Goal: Transaction & Acquisition: Book appointment/travel/reservation

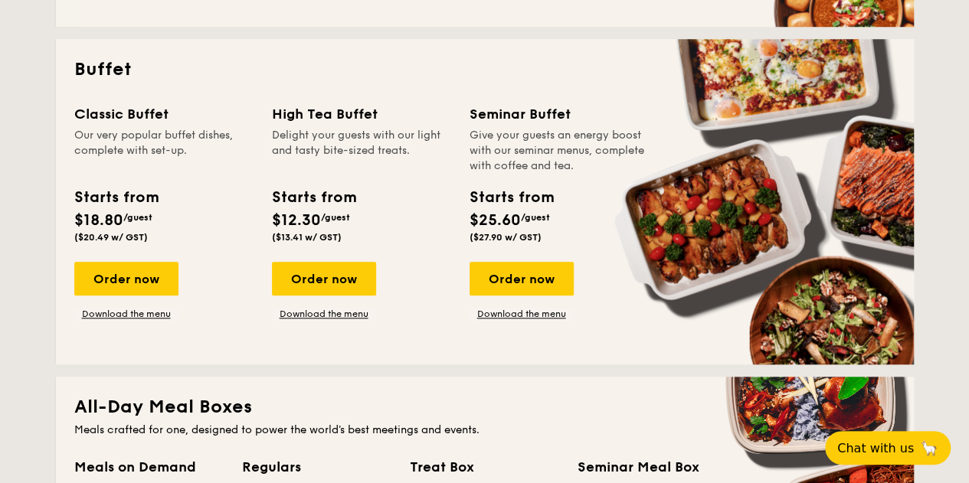
scroll to position [648, 0]
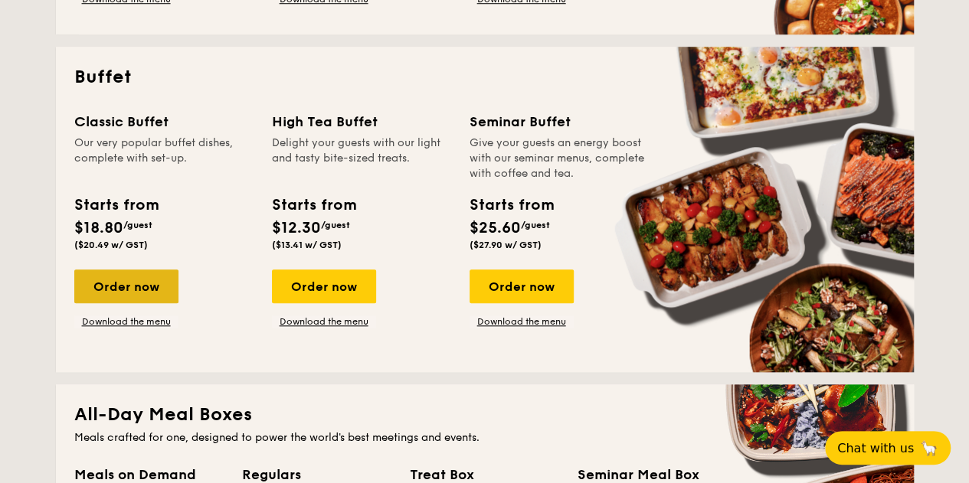
click at [135, 287] on div "Order now" at bounding box center [126, 287] width 104 height 34
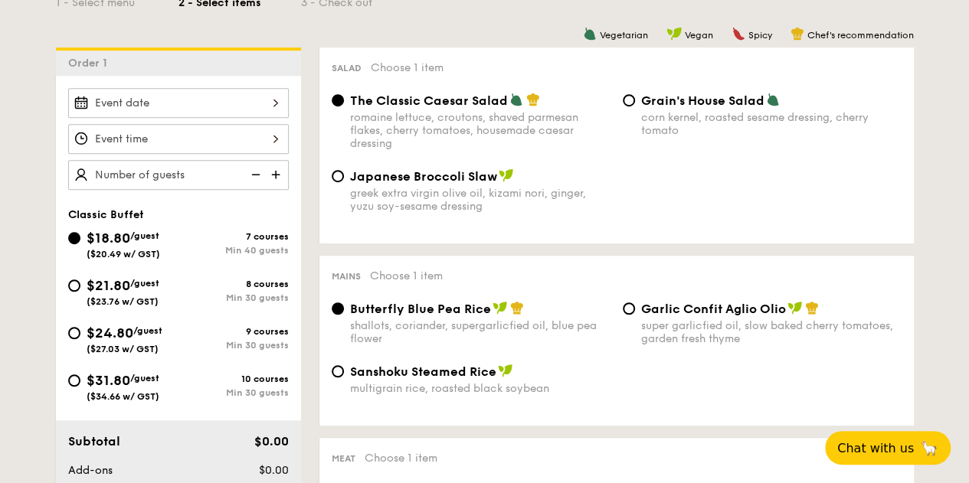
scroll to position [367, 0]
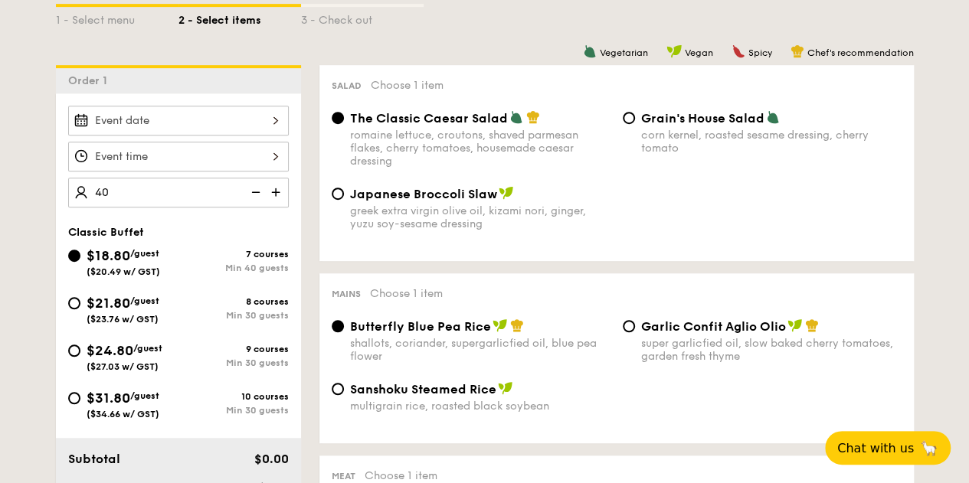
type input "40"
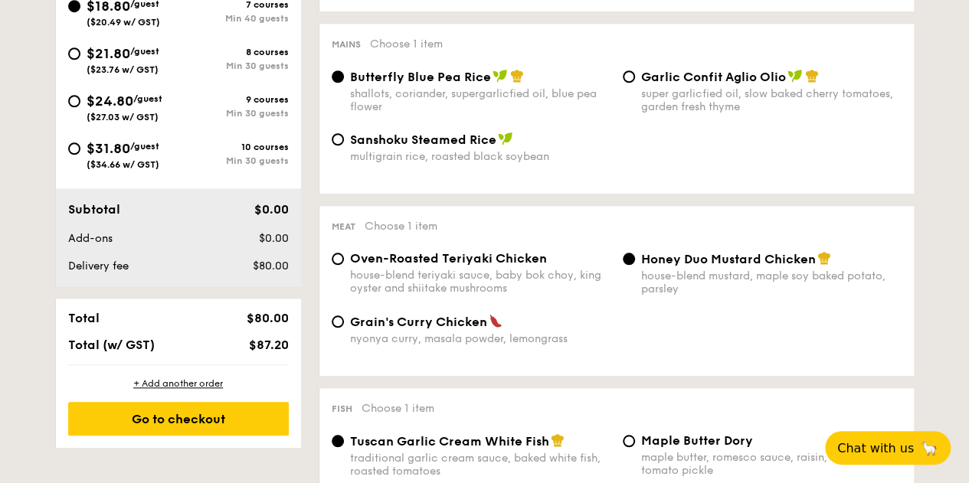
scroll to position [333, 0]
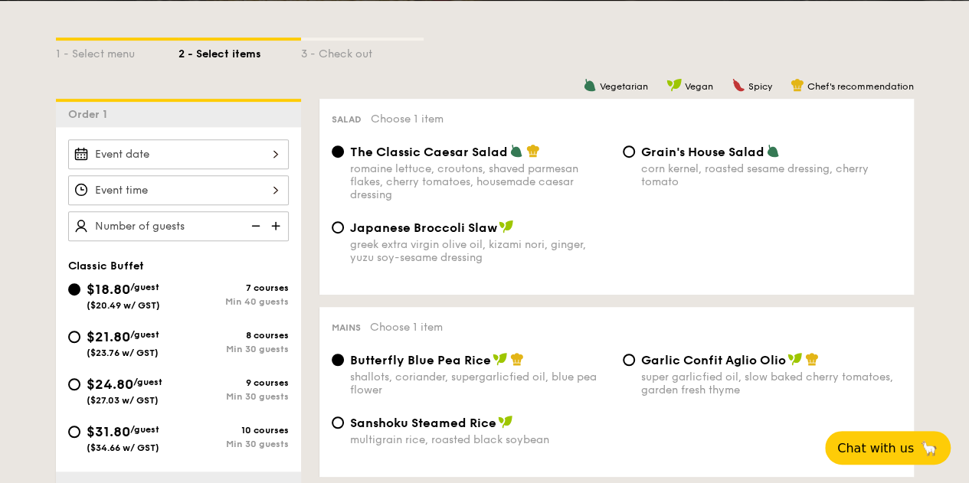
click at [155, 158] on div at bounding box center [178, 154] width 221 height 30
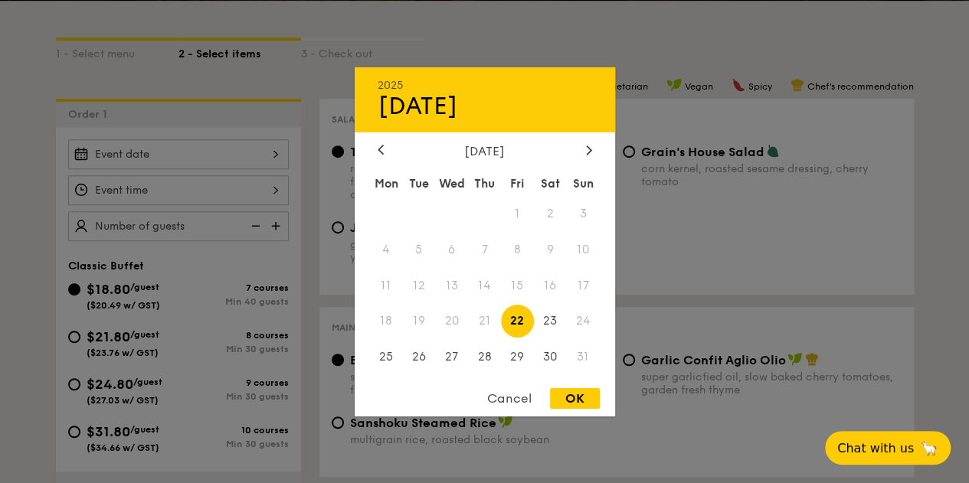
click at [596, 149] on div "[DATE]" at bounding box center [484, 150] width 260 height 15
click at [586, 146] on icon at bounding box center [589, 150] width 6 height 10
click at [393, 214] on span "1" at bounding box center [386, 213] width 33 height 33
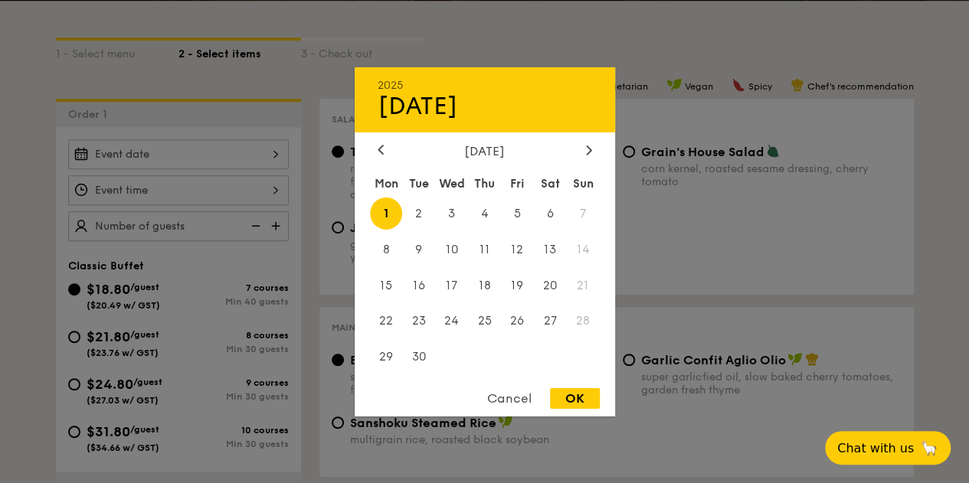
click at [584, 399] on div "OK" at bounding box center [575, 398] width 50 height 21
type input "[DATE]"
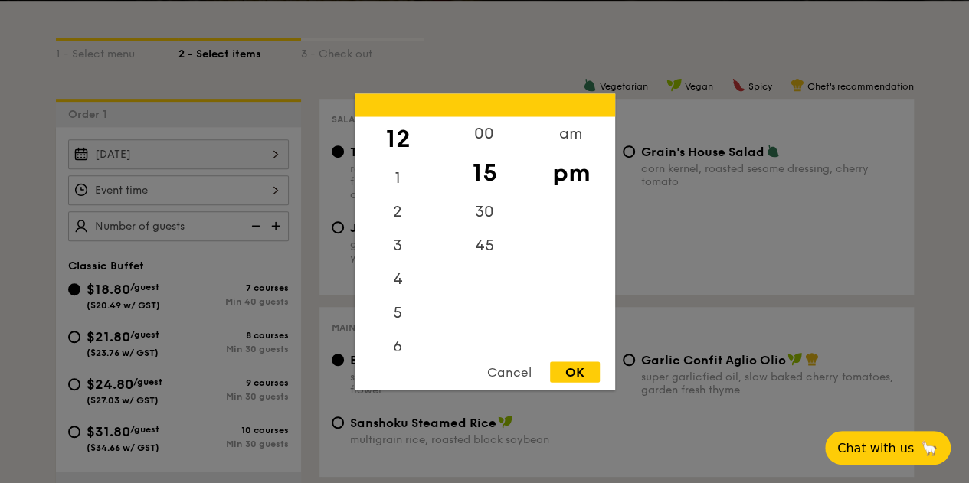
click at [205, 193] on div "12 1 2 3 4 5 6 7 8 9 10 11 00 15 30 45 am pm Cancel OK" at bounding box center [178, 190] width 221 height 30
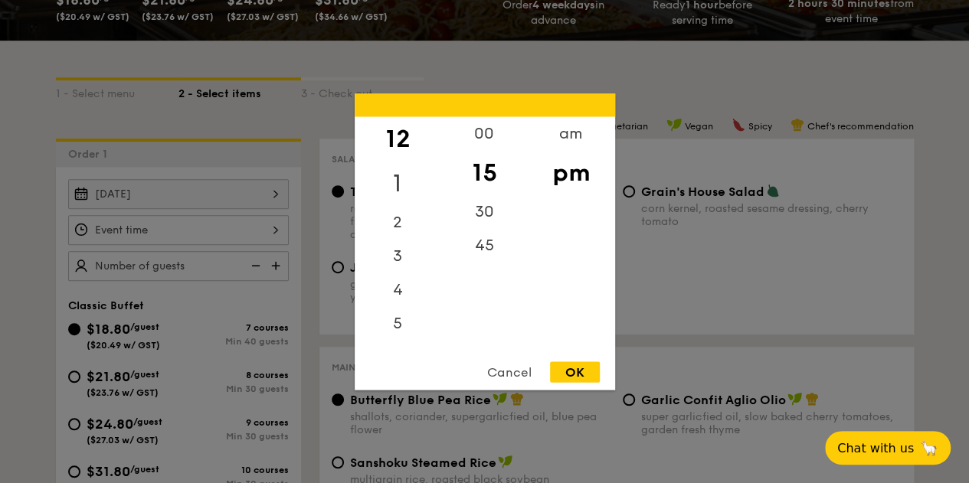
scroll to position [307, 0]
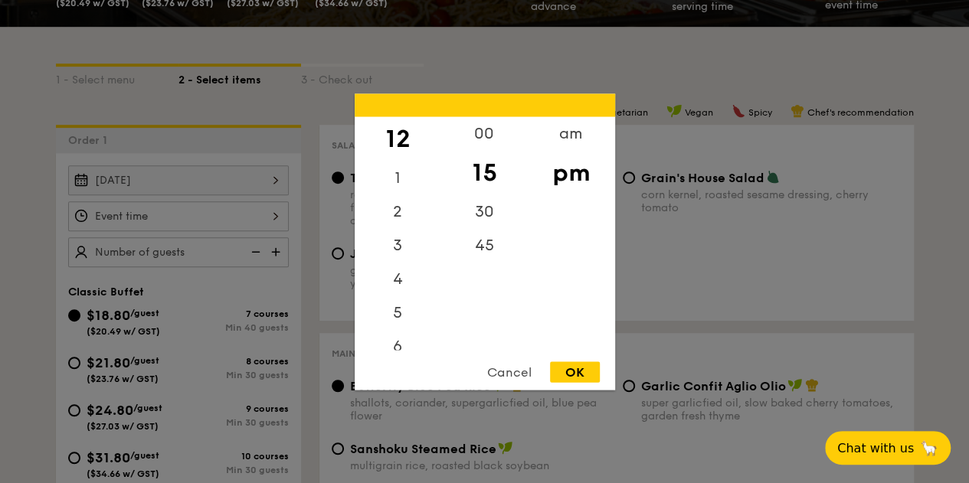
click at [498, 367] on div "Cancel" at bounding box center [509, 371] width 75 height 21
click at [129, 216] on div "12 1 2 3 4 5 6 7 8 9 10 11 00 15 30 45 am pm Cancel OK" at bounding box center [178, 216] width 221 height 30
click at [593, 381] on div "OK" at bounding box center [575, 371] width 50 height 21
type input "12:15PM"
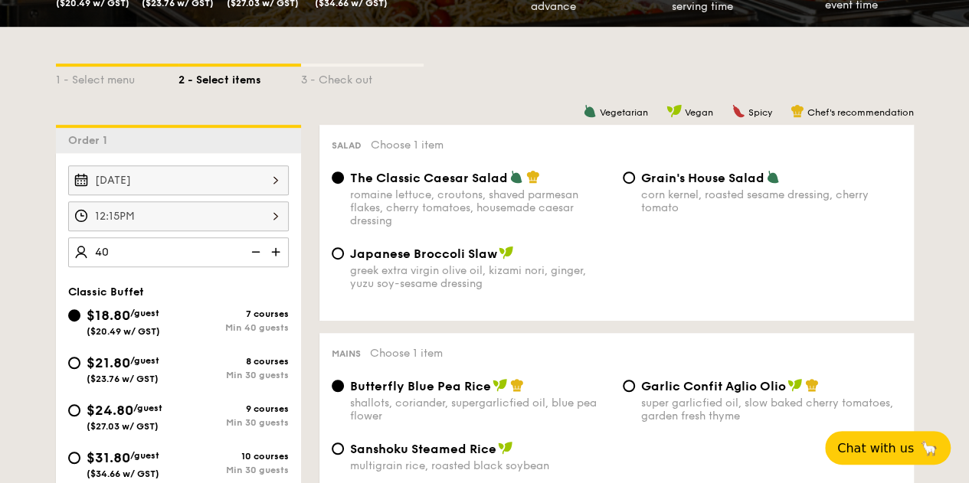
type input "40 guests"
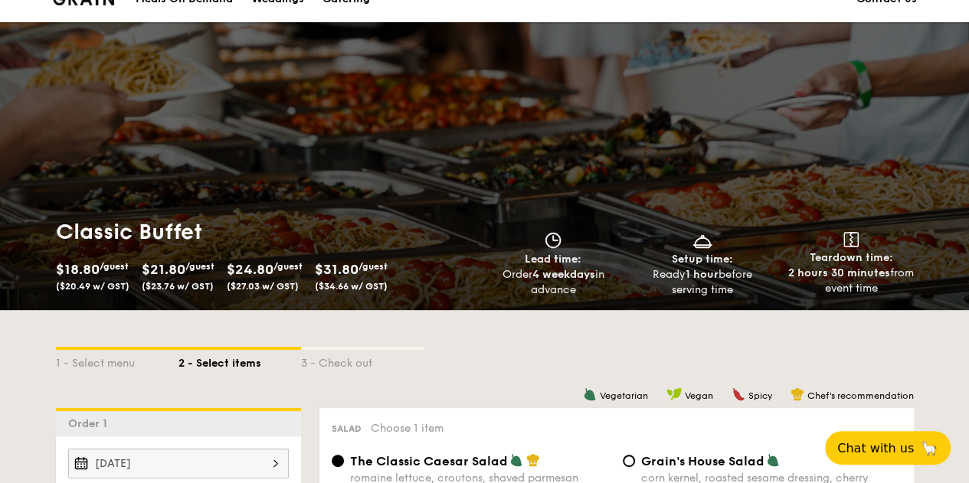
scroll to position [0, 0]
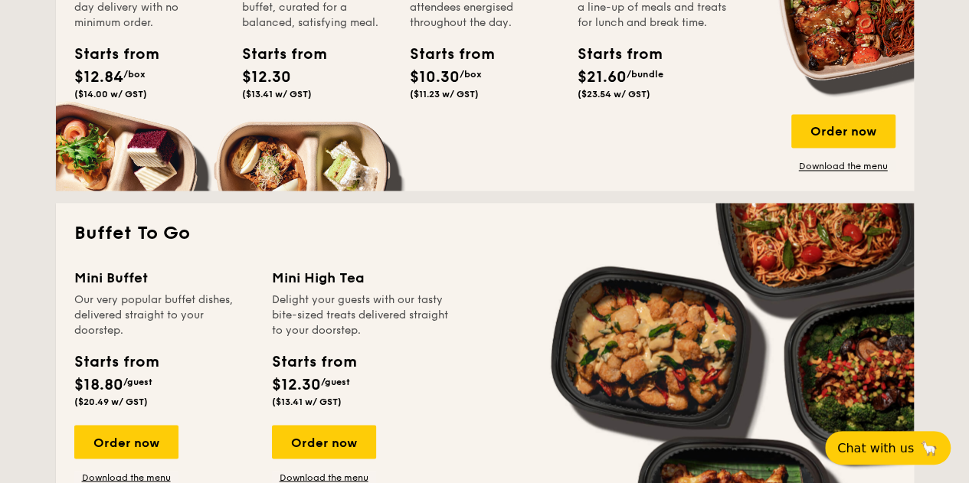
scroll to position [1181, 0]
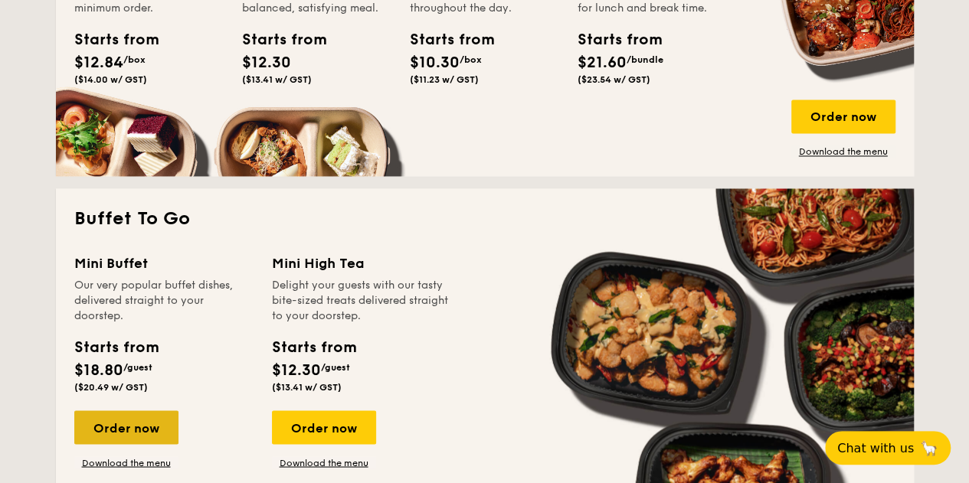
click at [119, 423] on div "Order now" at bounding box center [126, 427] width 104 height 34
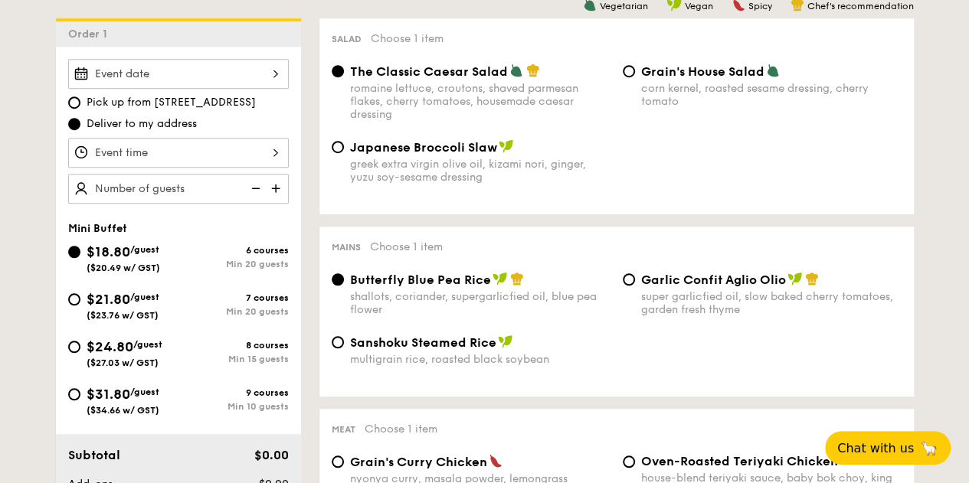
scroll to position [414, 0]
click at [216, 76] on div at bounding box center [178, 73] width 221 height 30
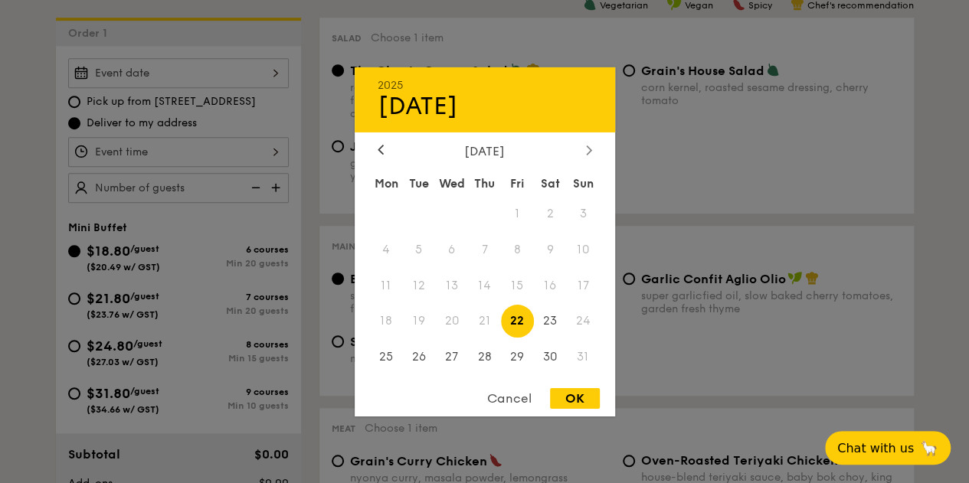
click at [583, 152] on div at bounding box center [589, 150] width 14 height 15
click at [383, 211] on span "1" at bounding box center [386, 213] width 33 height 33
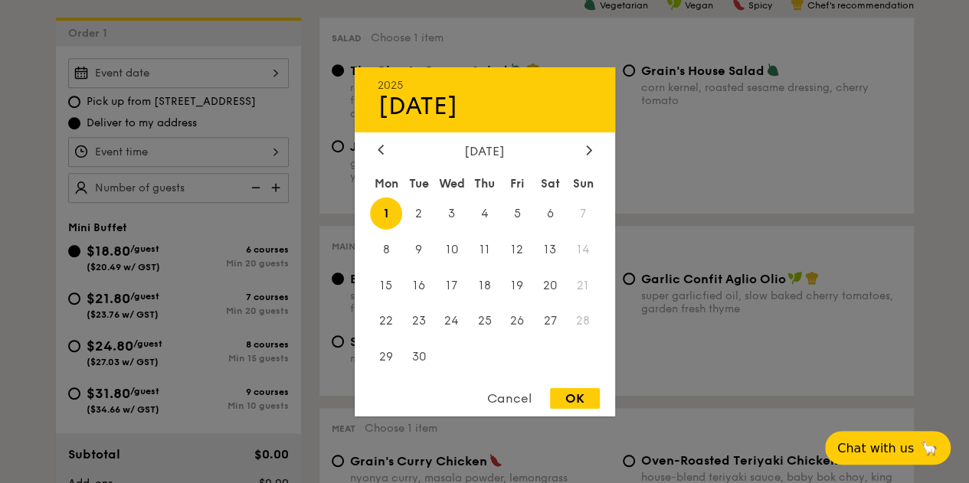
click at [564, 398] on div "OK" at bounding box center [575, 398] width 50 height 21
type input "[DATE]"
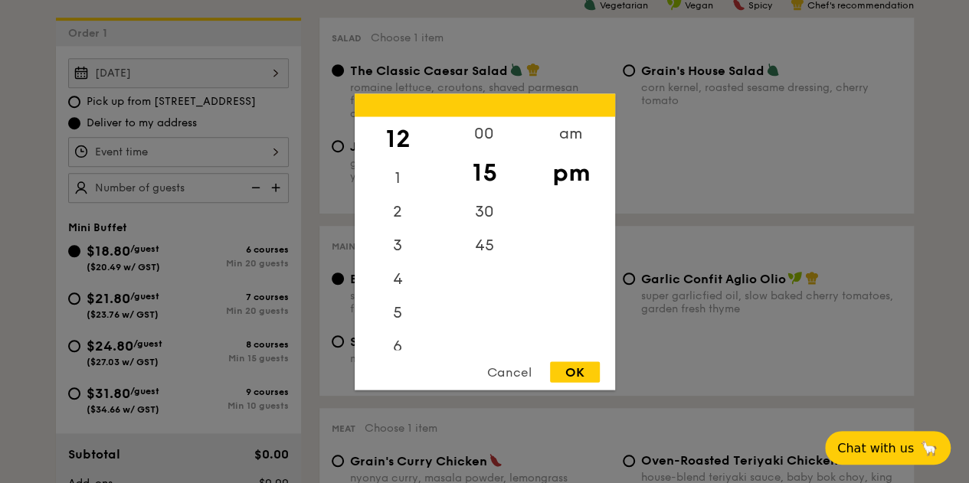
click at [205, 160] on div "12 1 2 3 4 5 6 7 8 9 10 11 00 15 30 45 am pm Cancel OK" at bounding box center [178, 152] width 221 height 30
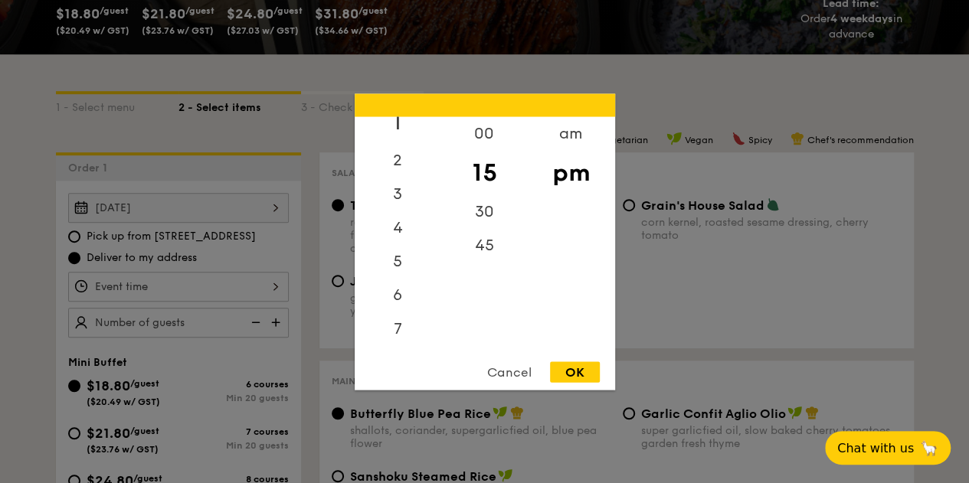
scroll to position [0, 0]
click at [577, 132] on div "am" at bounding box center [571, 138] width 87 height 44
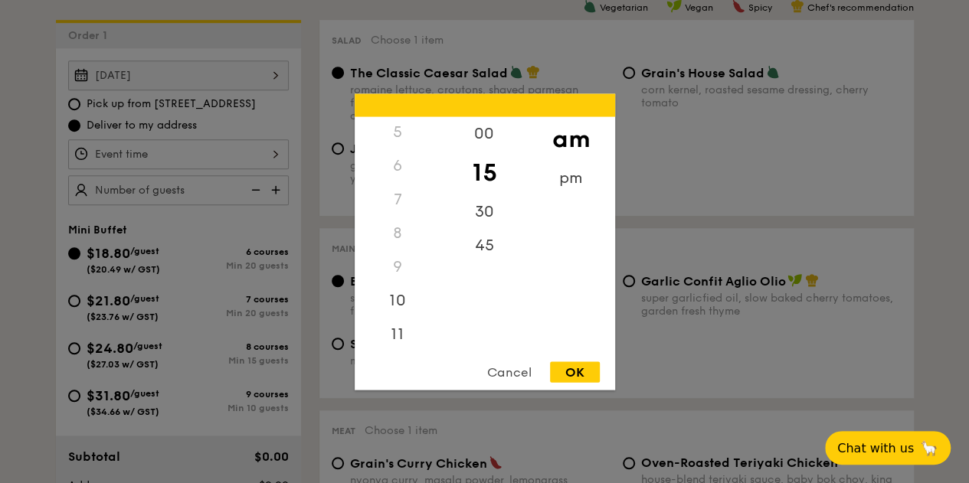
scroll to position [411, 0]
click at [397, 335] on div "11" at bounding box center [397, 339] width 87 height 44
click at [482, 145] on div "00" at bounding box center [484, 138] width 87 height 44
click at [572, 364] on div "OK" at bounding box center [575, 371] width 50 height 21
type input "11:00AM"
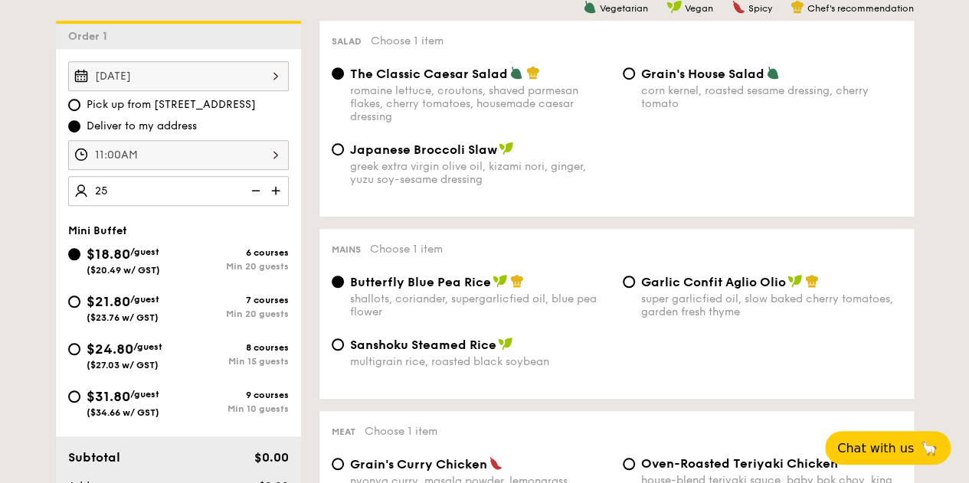
type input "25 guests"
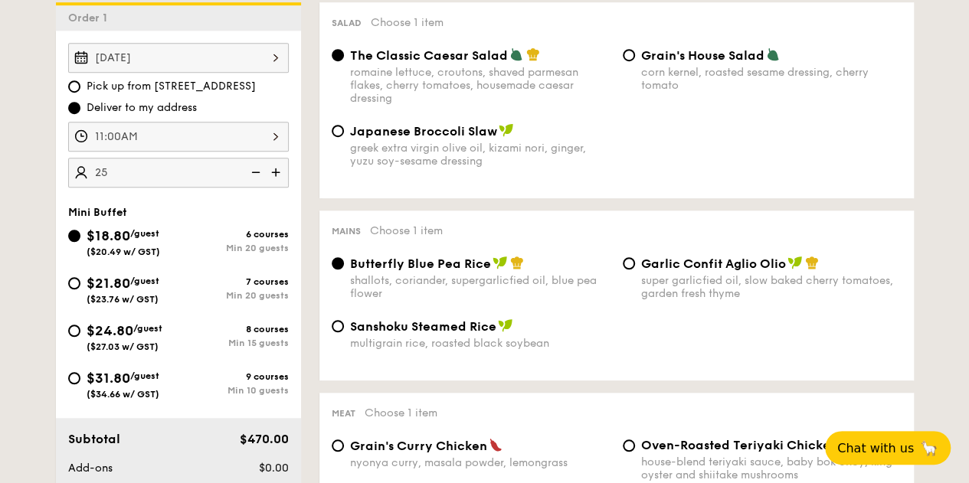
scroll to position [430, 0]
click at [631, 267] on input "Garlic Confit Aglio Olio super garlicfied oil, slow baked cherry tomatoes, gard…" at bounding box center [628, 262] width 12 height 12
radio input "true"
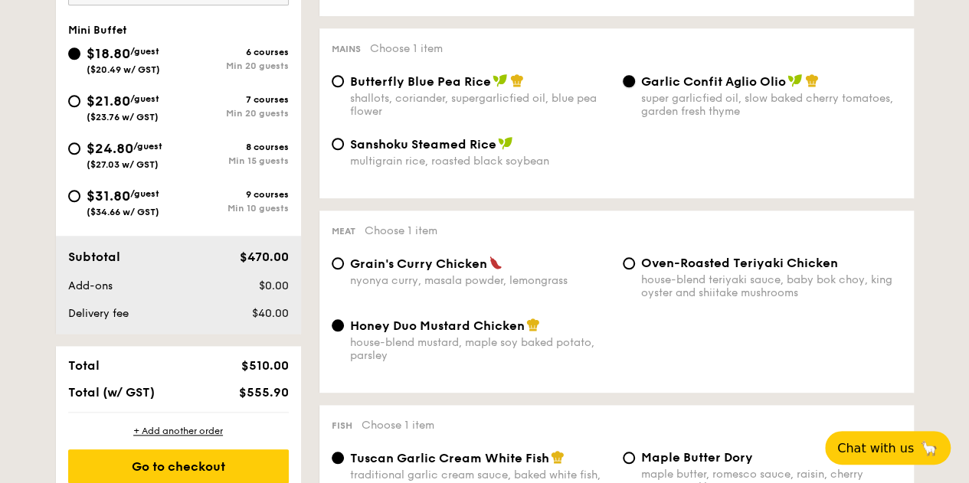
scroll to position [628, 0]
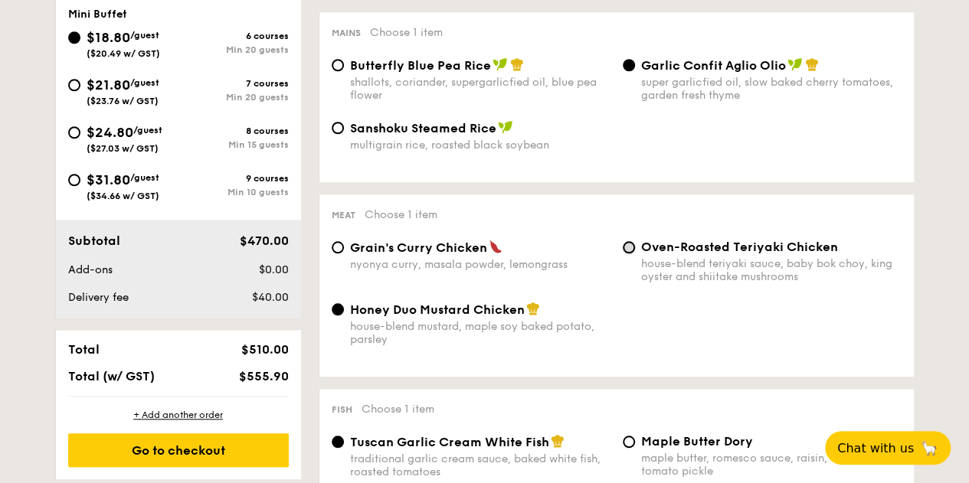
click at [626, 250] on input "Oven-Roasted Teriyaki Chicken house-blend teriyaki sauce, baby bok choy, king o…" at bounding box center [628, 247] width 12 height 12
radio input "true"
click at [345, 310] on div "Honey Duo Mustard Chicken house-blend mustard, maple soy baked potato, parsley" at bounding box center [470, 324] width 291 height 44
click at [337, 315] on input "Honey Duo Mustard Chicken house-blend mustard, maple soy baked potato, parsley" at bounding box center [338, 309] width 12 height 12
radio input "true"
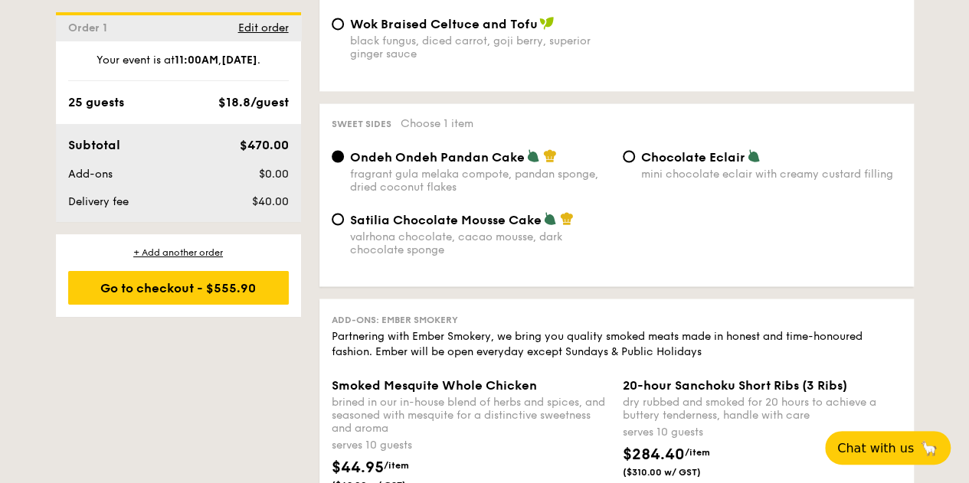
scroll to position [1319, 0]
click at [336, 223] on input "Satilia Chocolate Mousse Cake valrhona chocolate, cacao mousse, dark chocolate …" at bounding box center [338, 218] width 12 height 12
radio input "true"
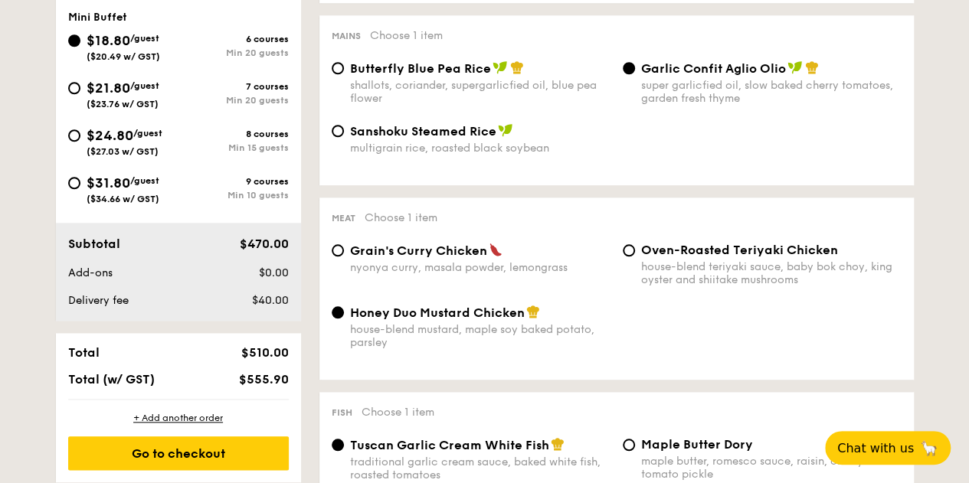
scroll to position [626, 0]
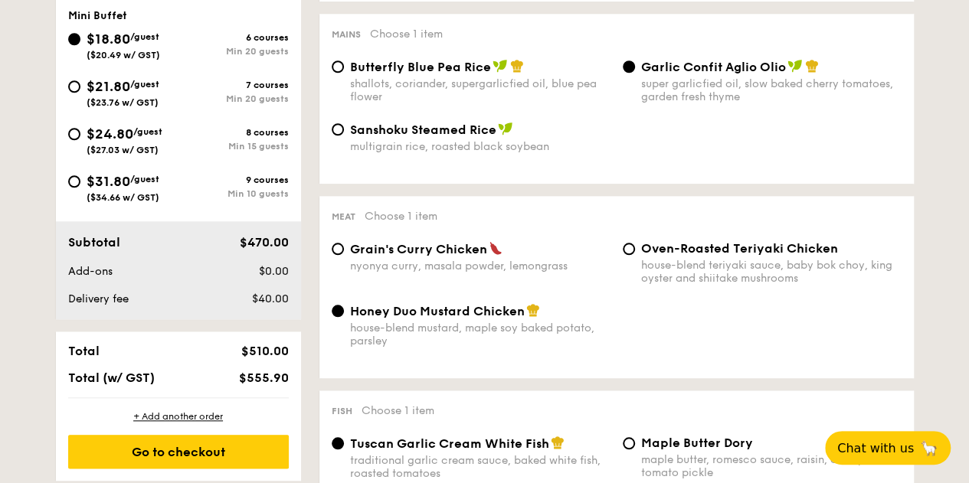
click at [533, 312] on img at bounding box center [533, 310] width 14 height 14
click at [344, 312] on input "Honey Duo Mustard Chicken house-blend mustard, maple soy baked potato, parsley" at bounding box center [338, 311] width 12 height 12
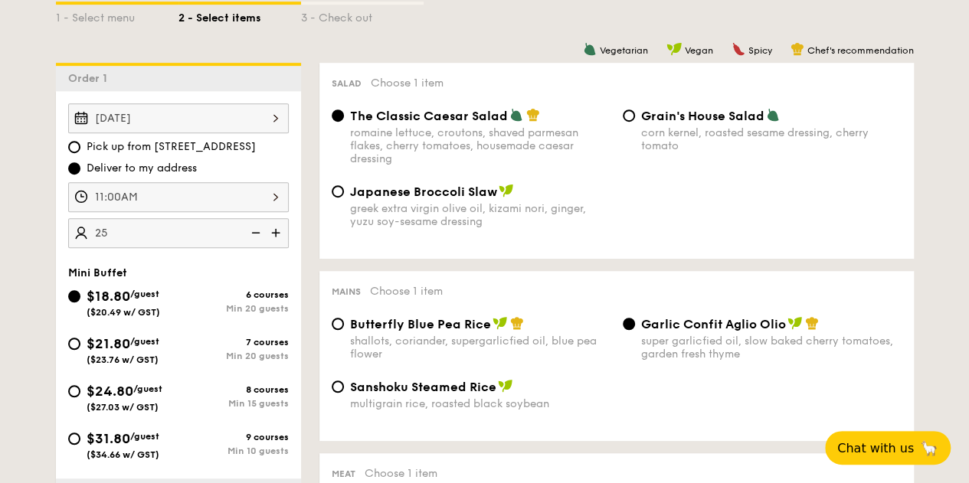
scroll to position [0, 0]
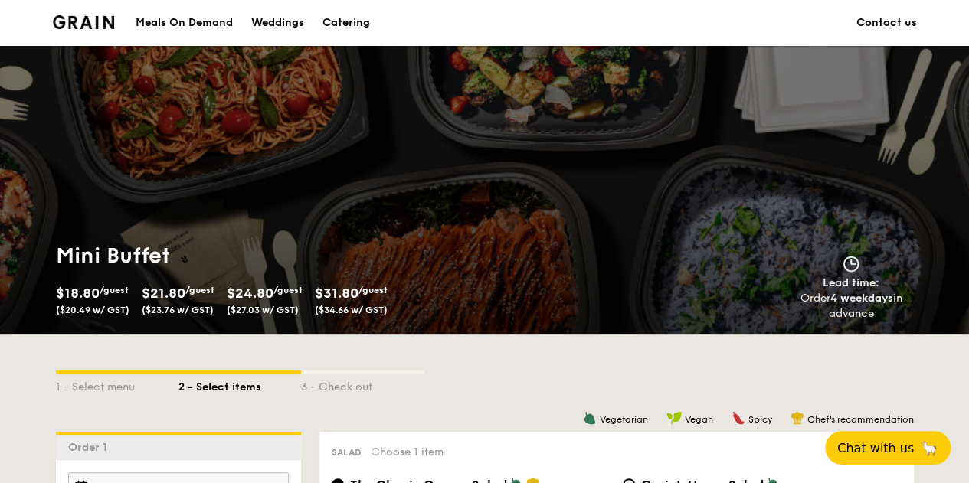
click at [339, 21] on div "Catering" at bounding box center [345, 23] width 47 height 46
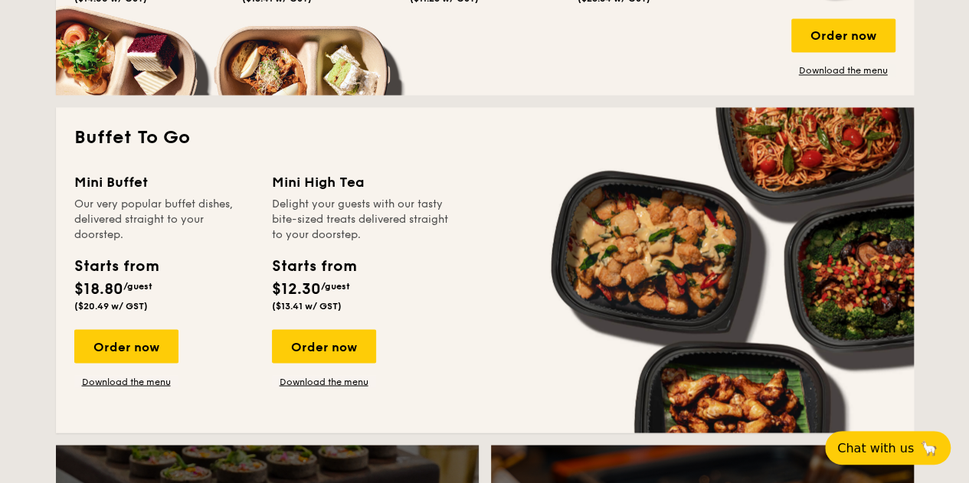
scroll to position [1306, 0]
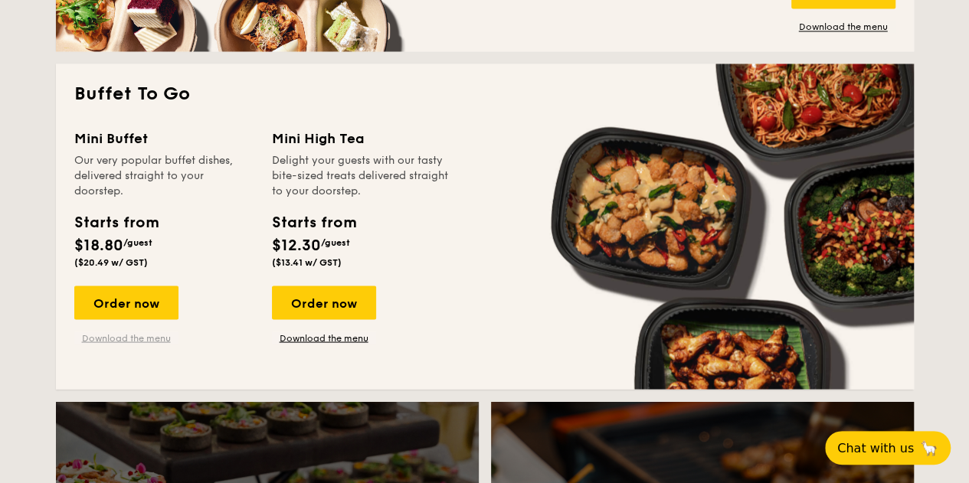
click at [136, 339] on link "Download the menu" at bounding box center [126, 338] width 104 height 12
